Goal: Communication & Community: Connect with others

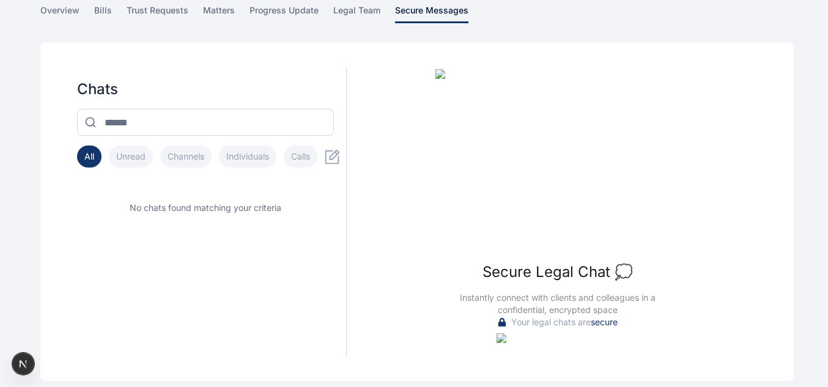
scroll to position [97, 0]
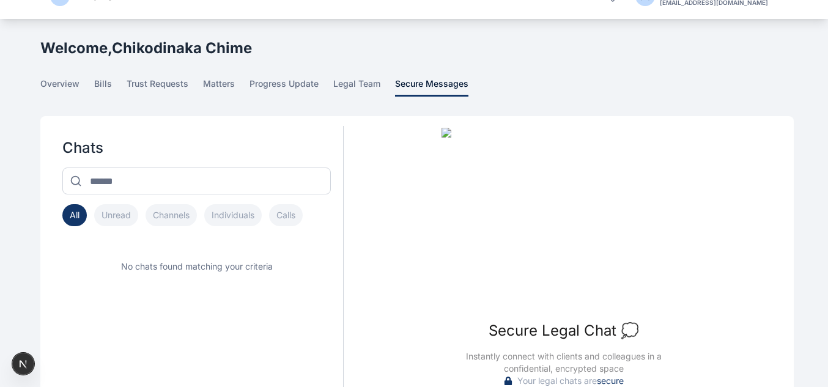
scroll to position [27, 0]
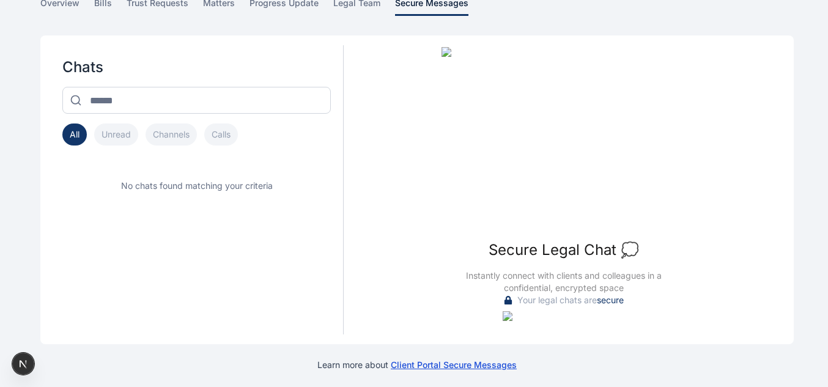
scroll to position [111, 0]
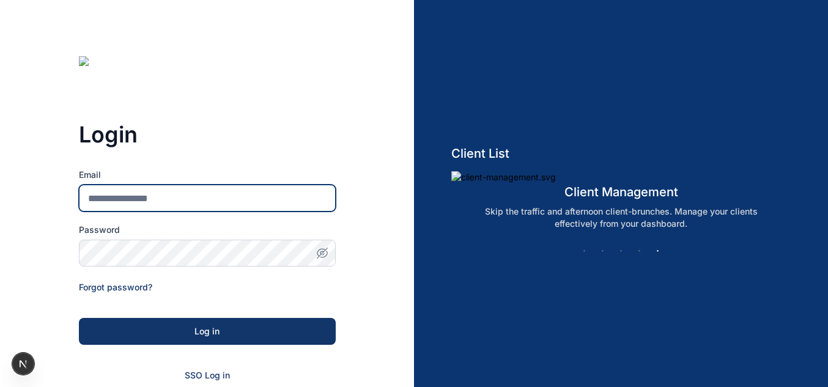
click at [223, 194] on input "Email" at bounding box center [207, 198] width 257 height 27
type input "*"
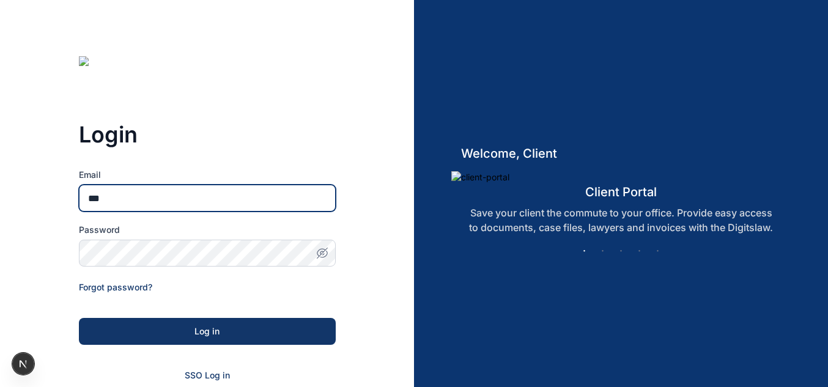
type input "**********"
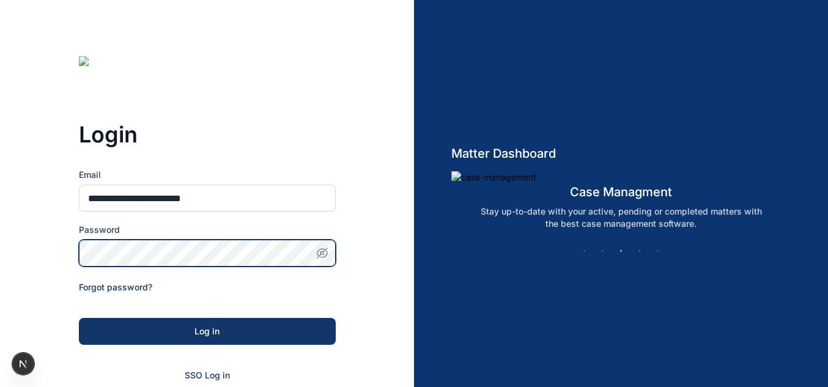
click at [79, 318] on button "Log in" at bounding box center [207, 331] width 257 height 27
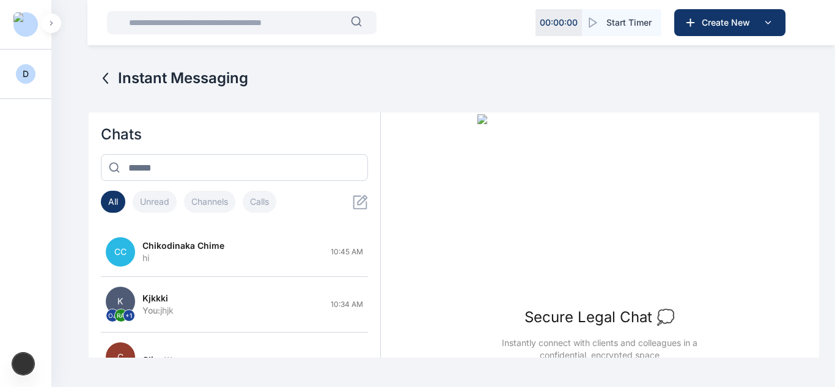
click at [453, 215] on div "Secure Legal Chat 💭 Instantly connect with clients and colleagues in a confiden…" at bounding box center [600, 237] width 438 height 247
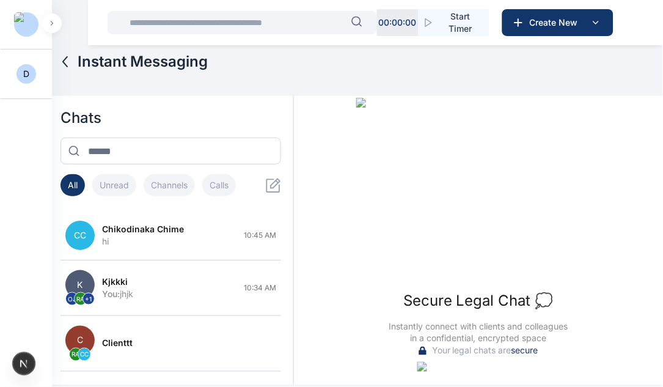
scroll to position [44, 0]
